Goal: Task Accomplishment & Management: Manage account settings

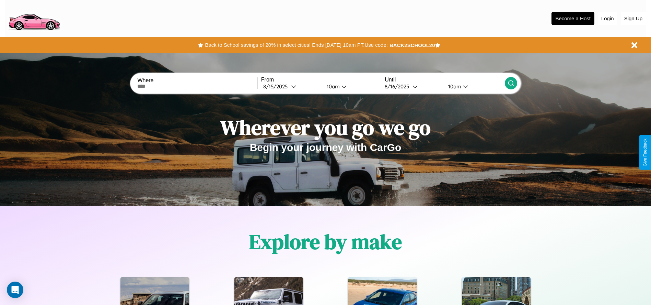
click at [608, 18] on button "Login" at bounding box center [608, 18] width 20 height 13
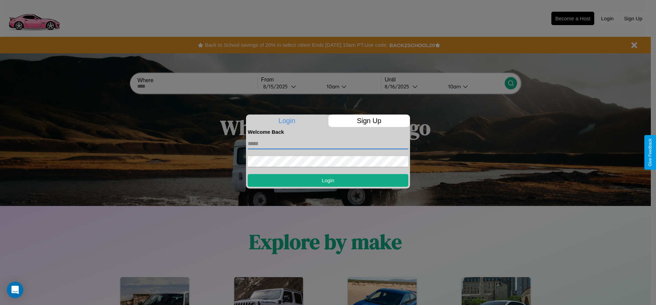
click at [328, 143] on input "text" at bounding box center [328, 143] width 161 height 11
type input "**********"
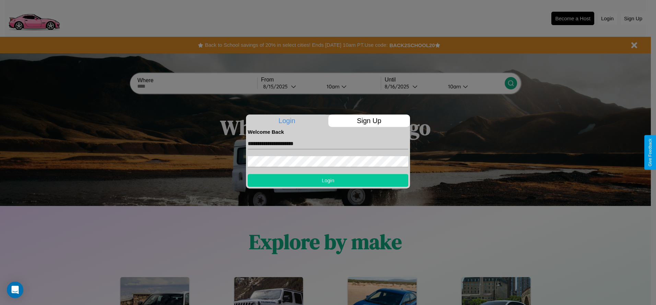
click at [328, 180] on button "Login" at bounding box center [328, 180] width 161 height 13
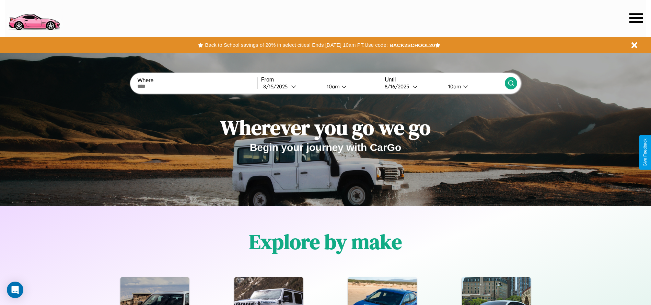
click at [636, 18] on icon at bounding box center [636, 18] width 13 height 10
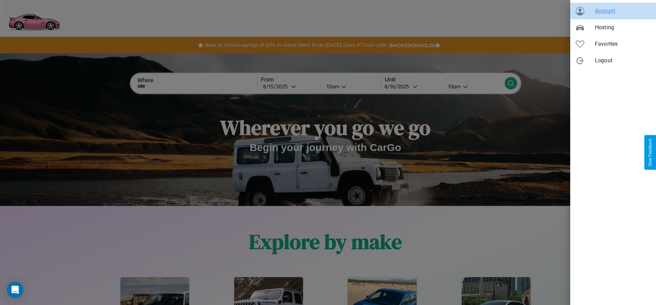
click at [614, 11] on span "Account" at bounding box center [623, 11] width 56 height 8
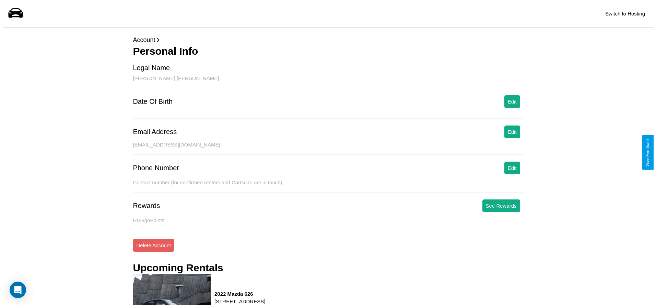
scroll to position [93, 0]
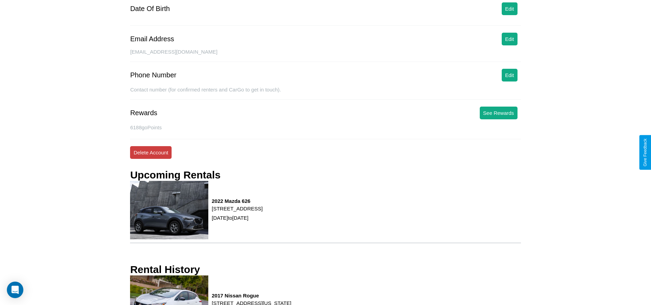
click at [151, 152] on button "Delete Account" at bounding box center [151, 152] width 42 height 13
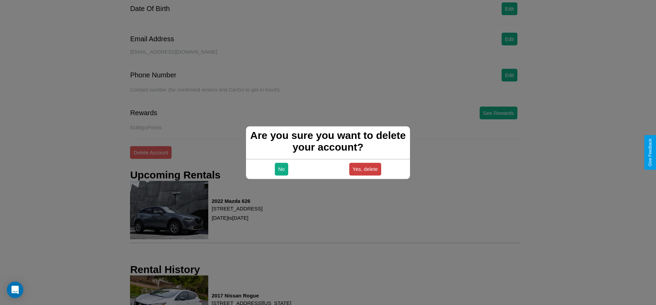
click at [365, 169] on button "Yes, delete" at bounding box center [366, 168] width 32 height 13
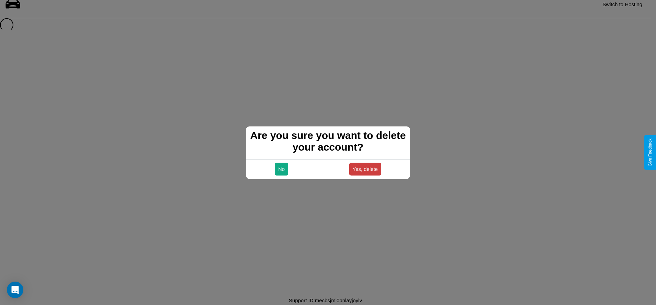
scroll to position [9, 0]
